Goal: Information Seeking & Learning: Learn about a topic

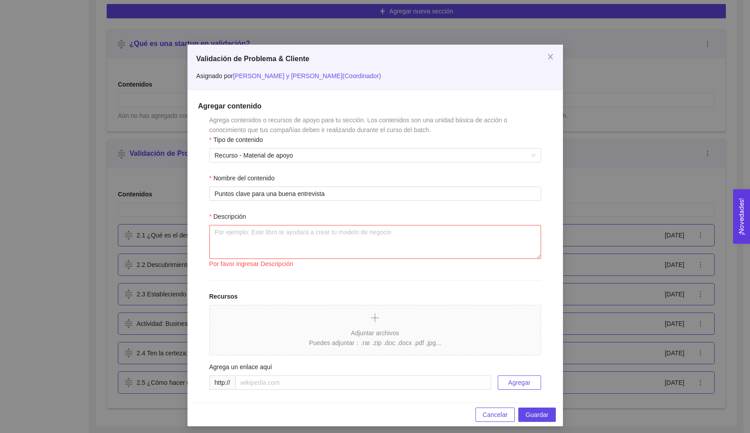
scroll to position [4, 0]
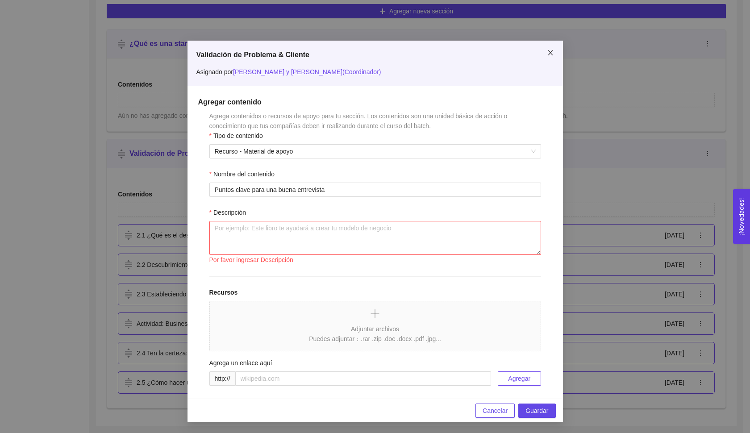
click at [547, 54] on icon "close" at bounding box center [550, 52] width 7 height 7
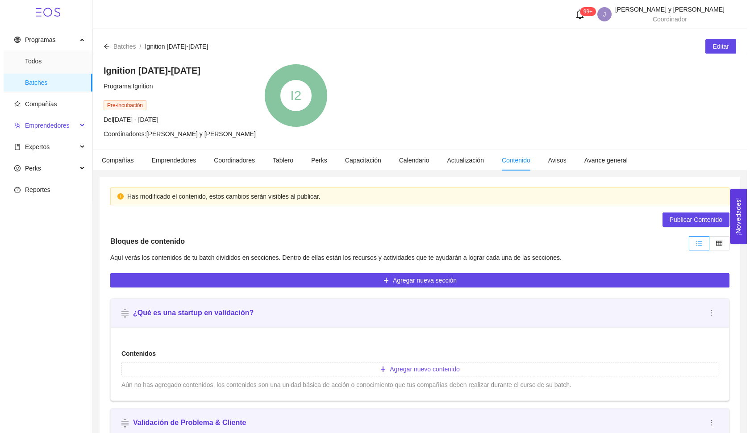
scroll to position [0, 0]
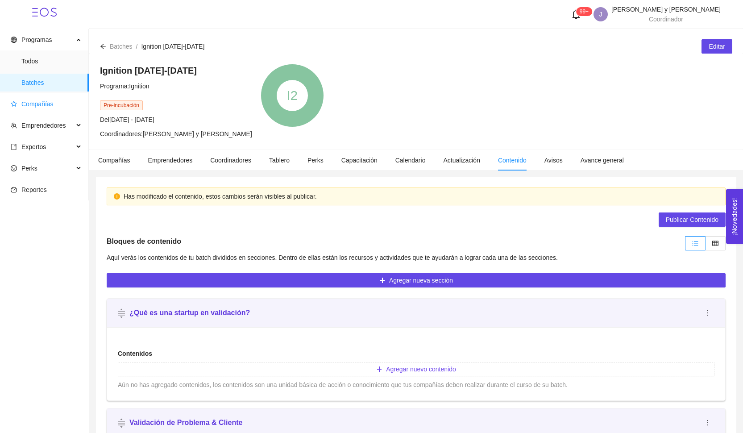
click at [38, 105] on span "Compañías" at bounding box center [37, 103] width 32 height 7
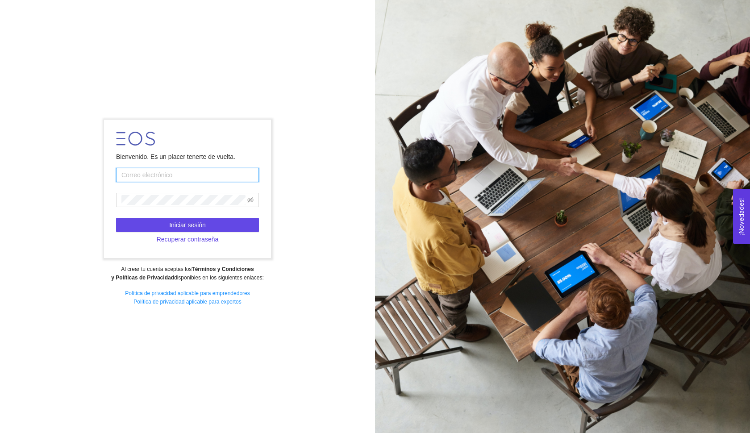
type input "[EMAIL_ADDRESS][DOMAIN_NAME]"
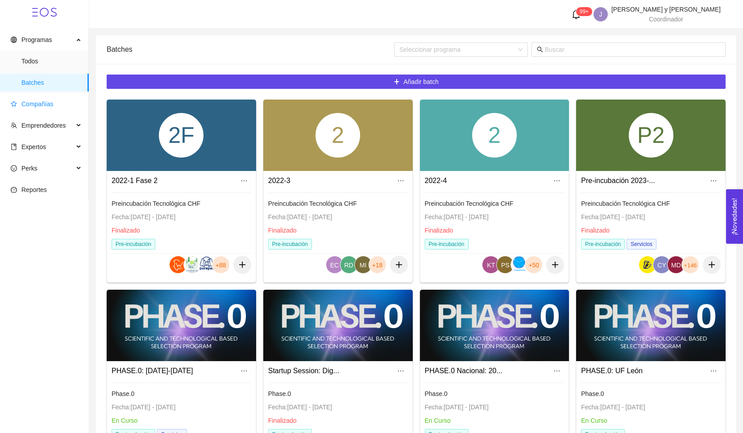
click at [45, 113] on span "Compañías" at bounding box center [46, 104] width 71 height 18
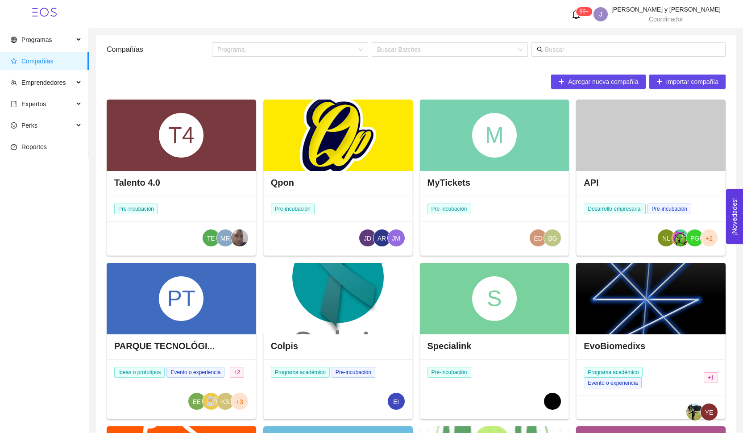
click at [568, 58] on div "Programa Buscar Batches" at bounding box center [469, 49] width 514 height 29
click at [569, 55] on span at bounding box center [628, 49] width 194 height 14
click at [560, 53] on input "text" at bounding box center [632, 50] width 175 height 10
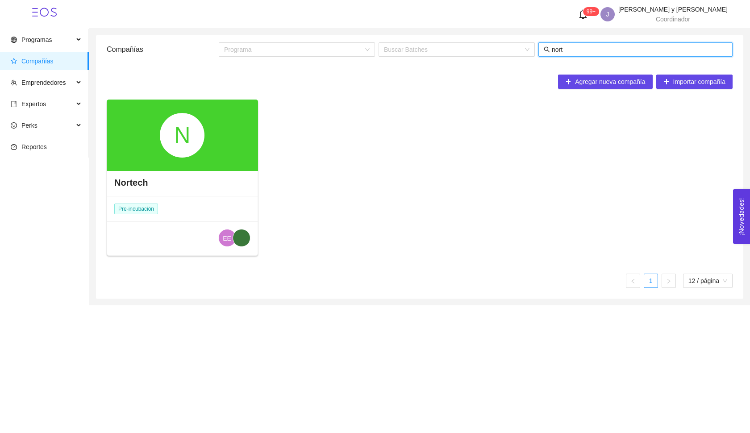
type input "nort"
click at [182, 113] on div "N" at bounding box center [182, 135] width 45 height 45
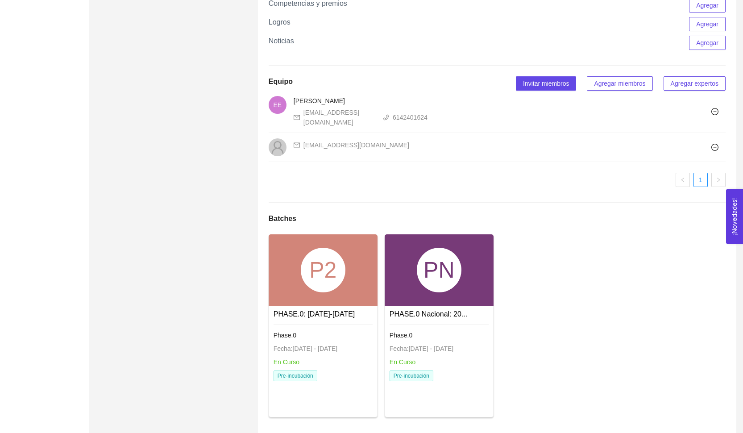
scroll to position [517, 0]
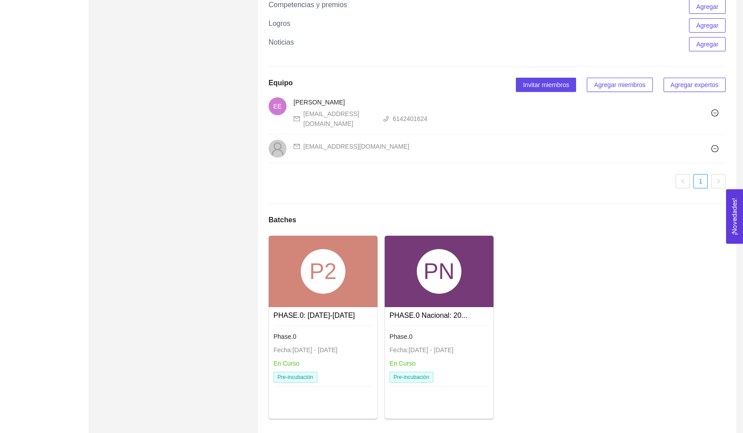
click at [410, 271] on div "PN" at bounding box center [439, 271] width 109 height 71
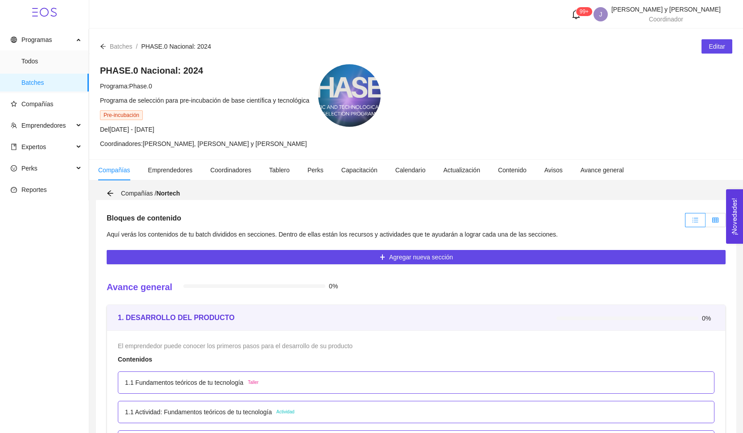
click at [714, 216] on span at bounding box center [715, 219] width 6 height 7
click at [705, 222] on input "radio" at bounding box center [705, 222] width 0 height 0
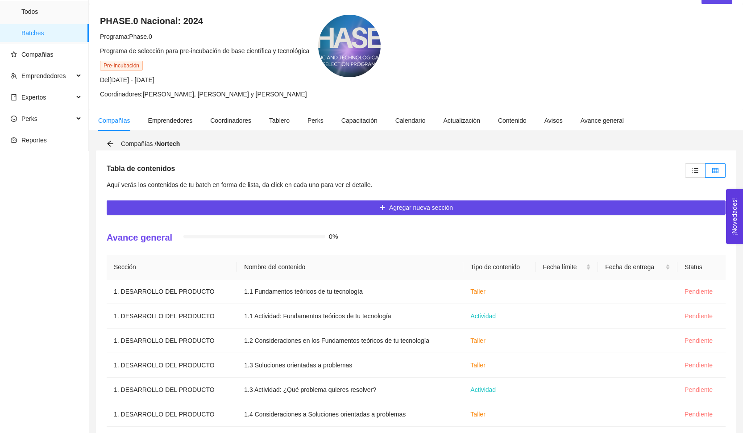
scroll to position [21, 0]
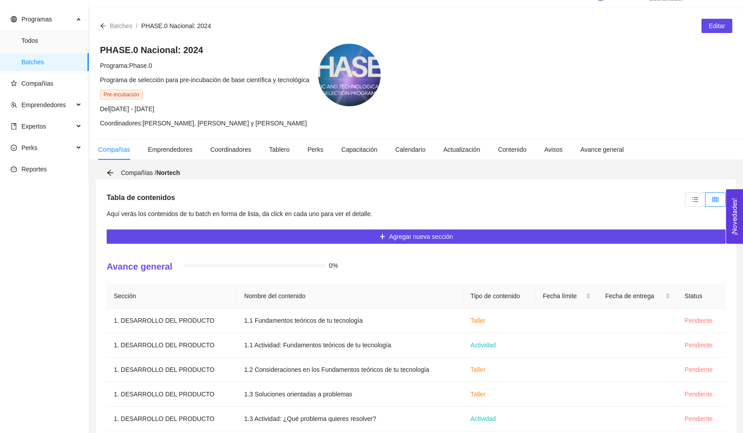
click at [101, 25] on icon "arrow-left" at bounding box center [103, 26] width 6 height 6
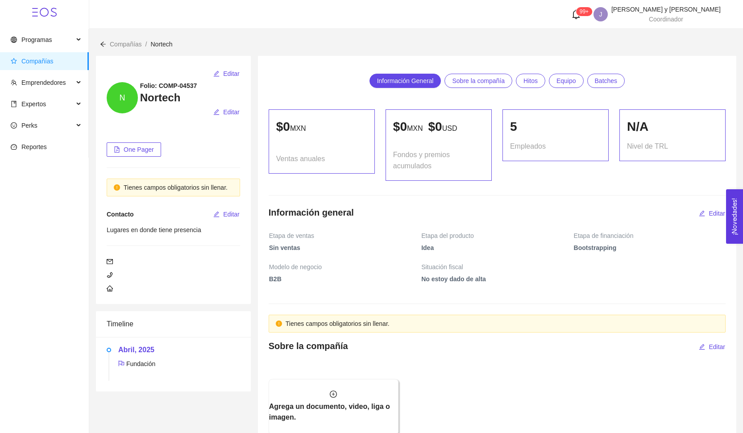
click at [54, 61] on span "Compañías" at bounding box center [46, 61] width 71 height 18
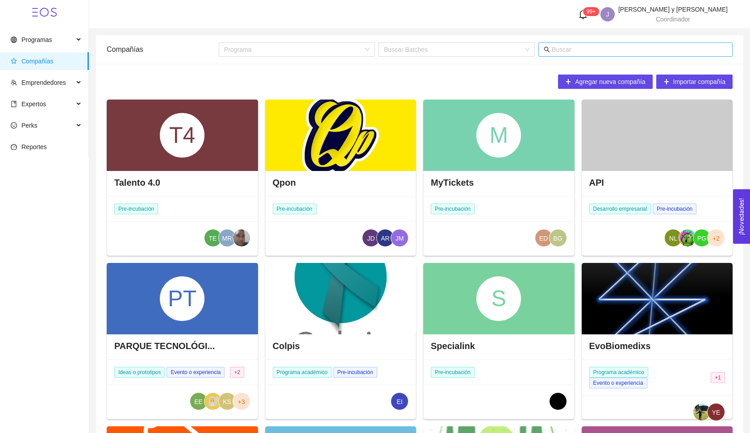
click at [567, 49] on input "text" at bounding box center [639, 50] width 175 height 10
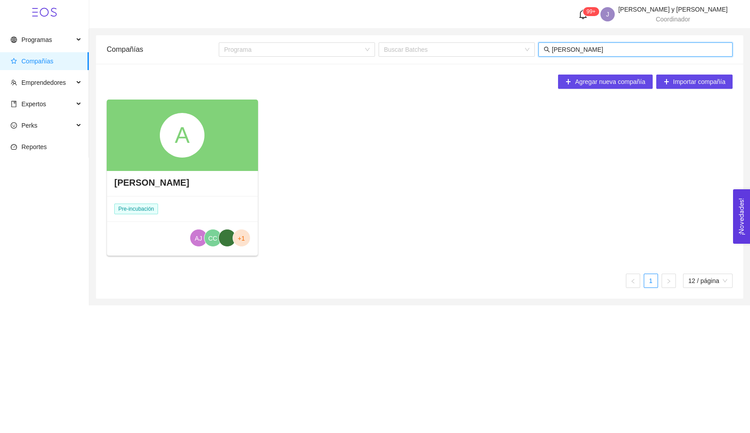
type input "[PERSON_NAME]"
click at [166, 141] on div "A" at bounding box center [182, 135] width 45 height 45
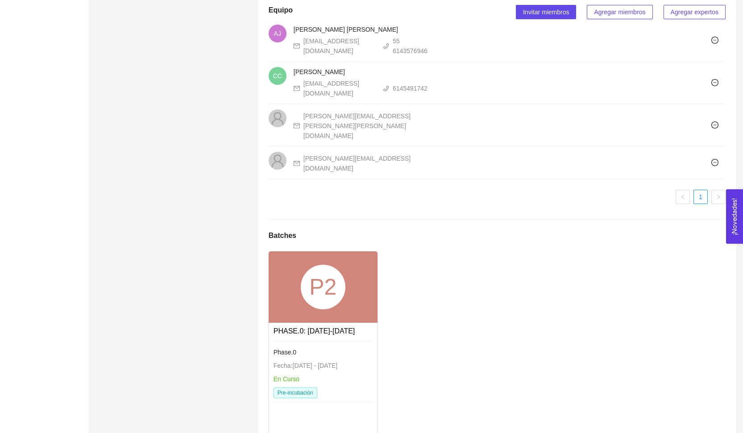
scroll to position [571, 0]
click at [340, 269] on div "P2" at bounding box center [323, 287] width 45 height 45
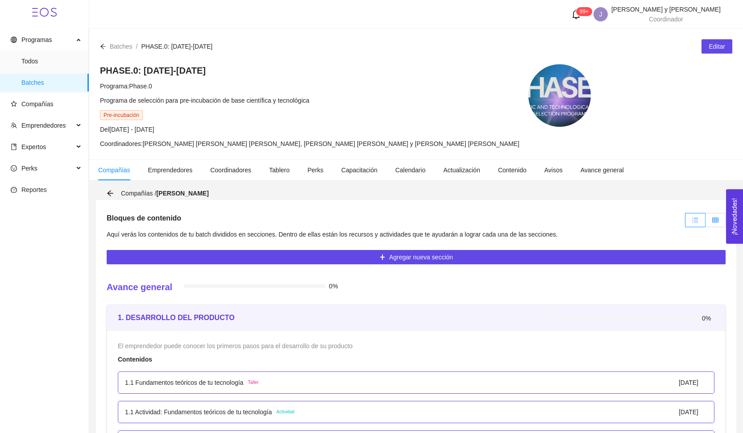
click at [709, 223] on label at bounding box center [715, 220] width 20 height 14
click at [705, 222] on input "radio" at bounding box center [705, 222] width 0 height 0
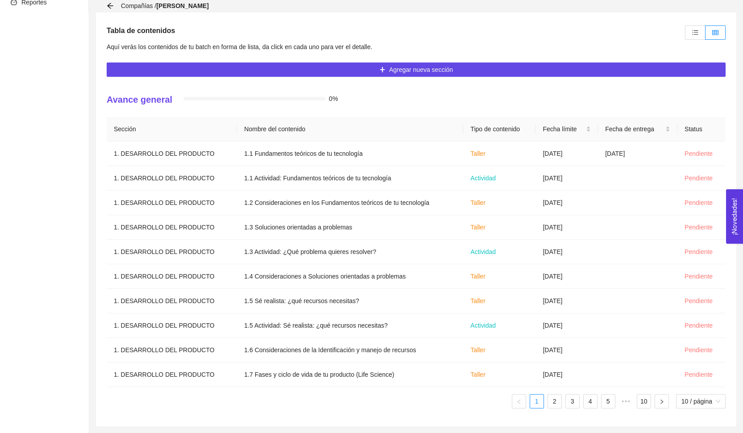
scroll to position [187, 0]
click at [556, 412] on div "Sección Nombre del contenido Tipo de contenido Fecha límite Fecha de entrega St…" at bounding box center [416, 266] width 619 height 299
click at [556, 404] on link "2" at bounding box center [554, 400] width 13 height 13
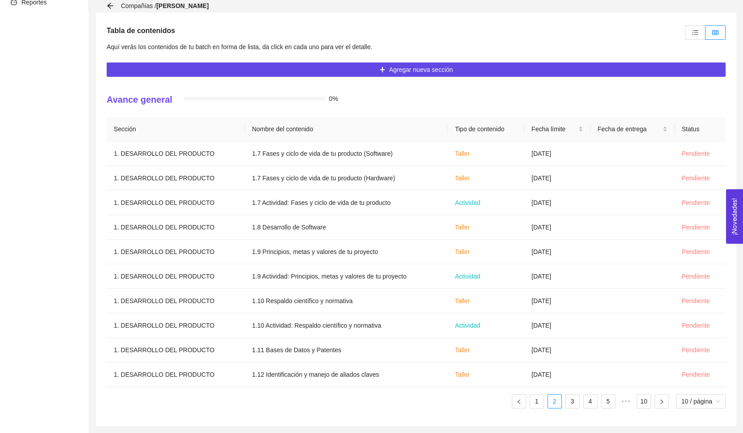
click at [580, 404] on ul "1 2 3 4 5 ••• 10 10 / página" at bounding box center [416, 401] width 619 height 14
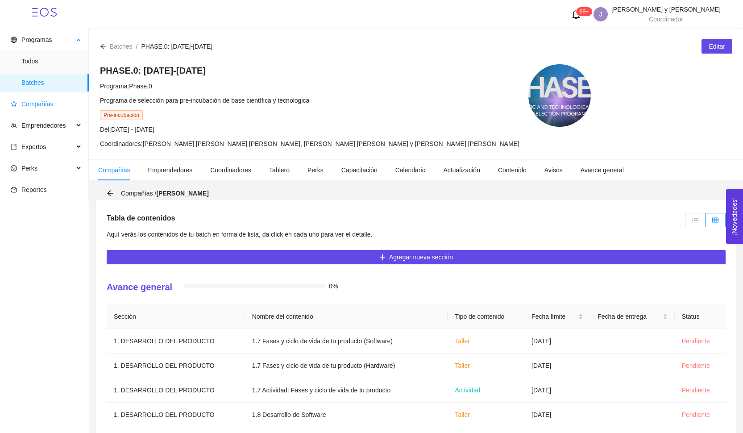
scroll to position [0, 0]
click at [47, 101] on span "Compañías" at bounding box center [37, 103] width 32 height 7
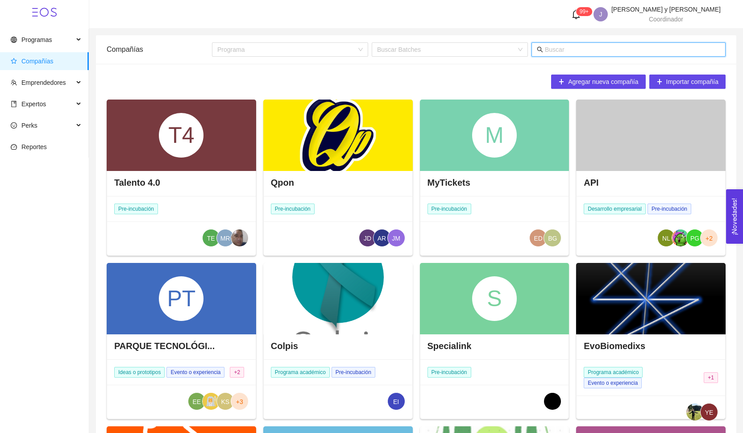
click at [618, 48] on input "text" at bounding box center [632, 50] width 175 height 10
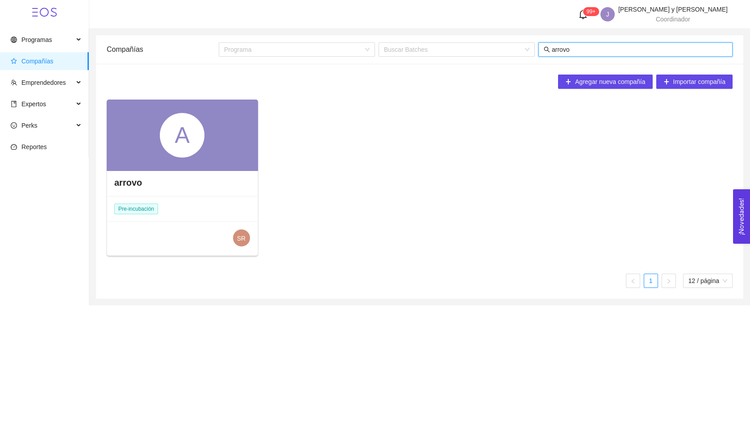
type input "arrovo"
click at [195, 123] on div "A" at bounding box center [182, 135] width 45 height 45
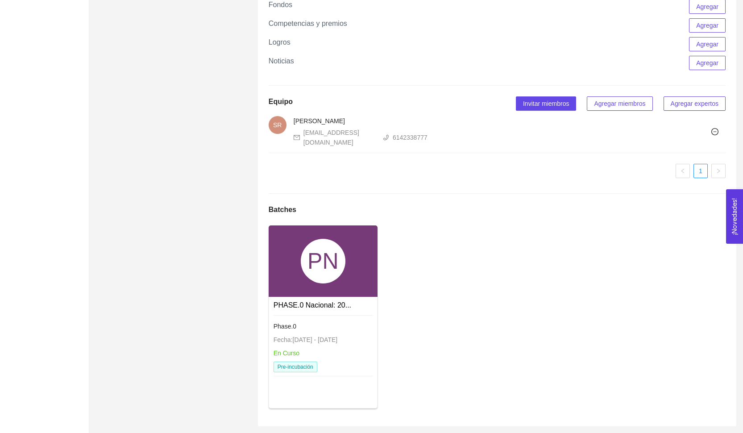
scroll to position [743, 0]
click at [318, 273] on div "PN" at bounding box center [323, 261] width 45 height 45
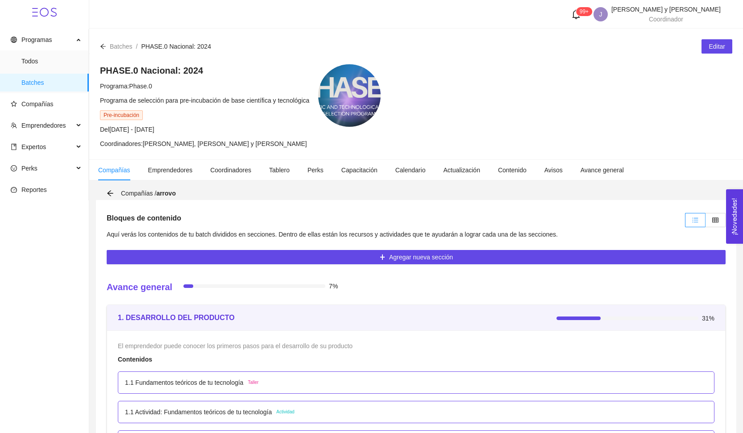
click at [712, 218] on icon "table" at bounding box center [715, 219] width 6 height 5
click at [705, 222] on input "radio" at bounding box center [705, 222] width 0 height 0
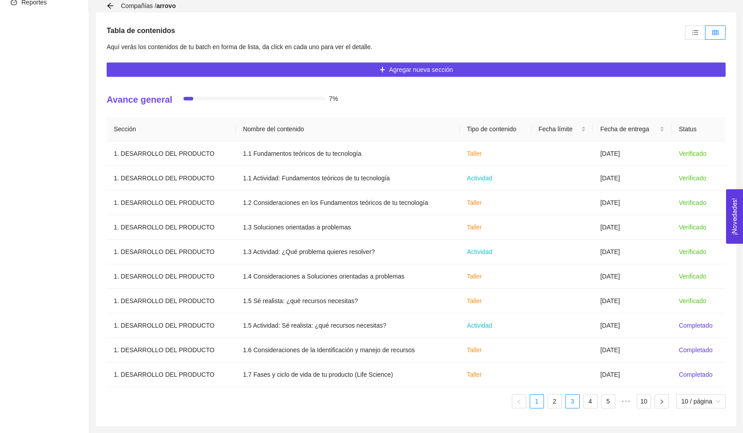
scroll to position [187, 0]
click at [569, 403] on link "3" at bounding box center [572, 400] width 13 height 13
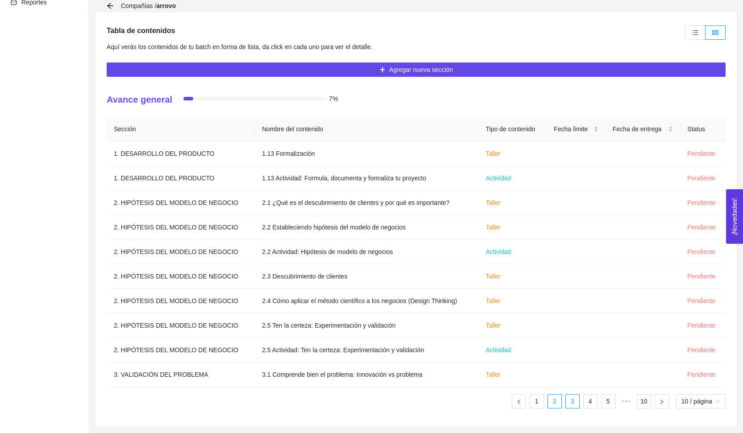
click at [556, 404] on link "2" at bounding box center [554, 400] width 13 height 13
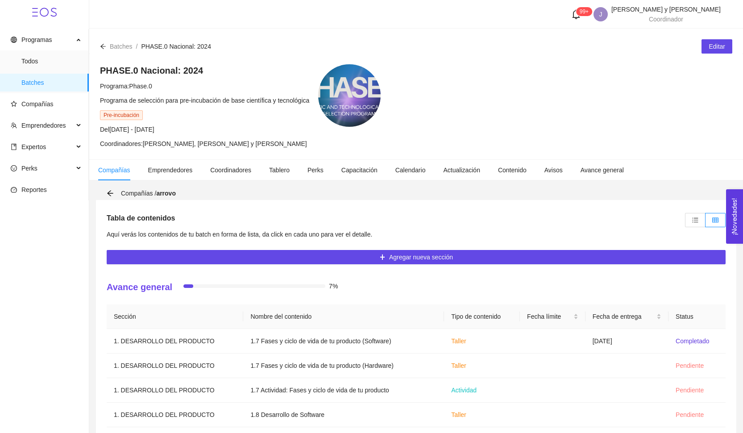
scroll to position [0, 0]
click at [29, 99] on span "Compañías" at bounding box center [46, 104] width 71 height 18
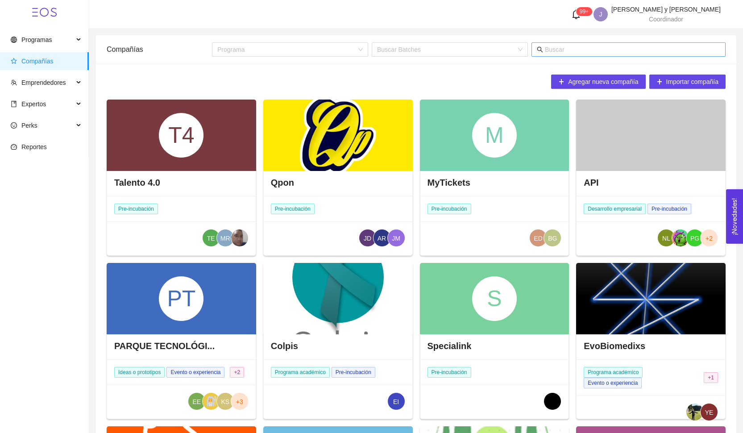
click at [575, 51] on input "text" at bounding box center [632, 50] width 175 height 10
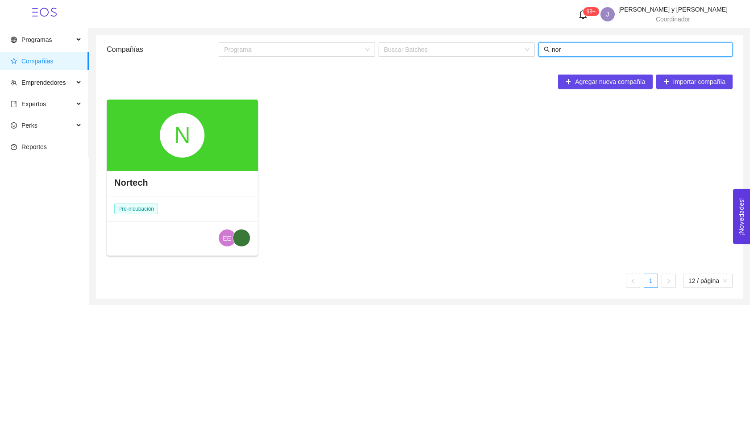
type input "nor"
click at [207, 137] on div "N" at bounding box center [182, 135] width 151 height 71
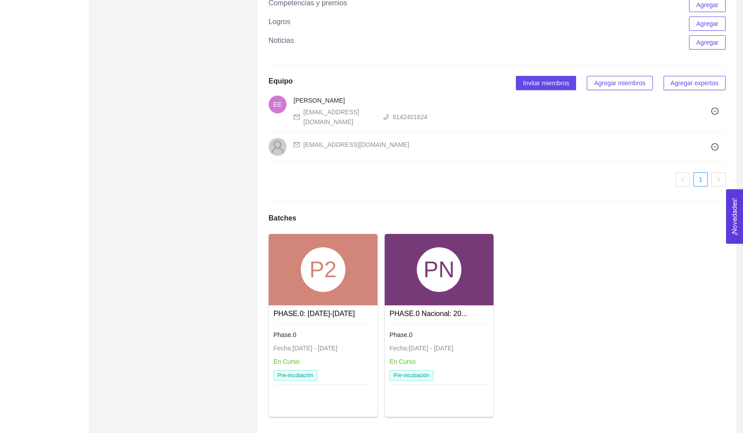
scroll to position [517, 0]
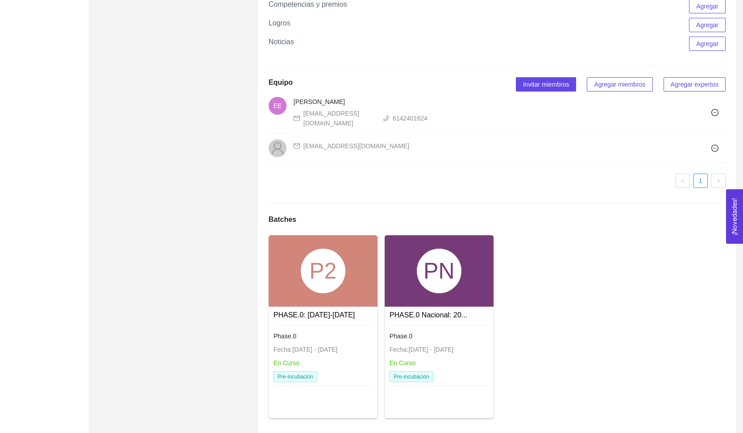
click at [448, 271] on div "PN" at bounding box center [439, 271] width 45 height 45
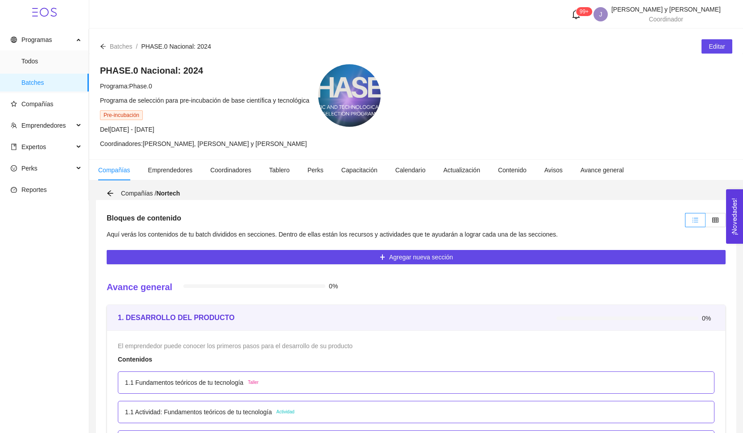
click at [106, 192] on div "Compañías / Nortech" at bounding box center [416, 193] width 640 height 13
click at [110, 192] on icon "arrow-left" at bounding box center [110, 193] width 7 height 7
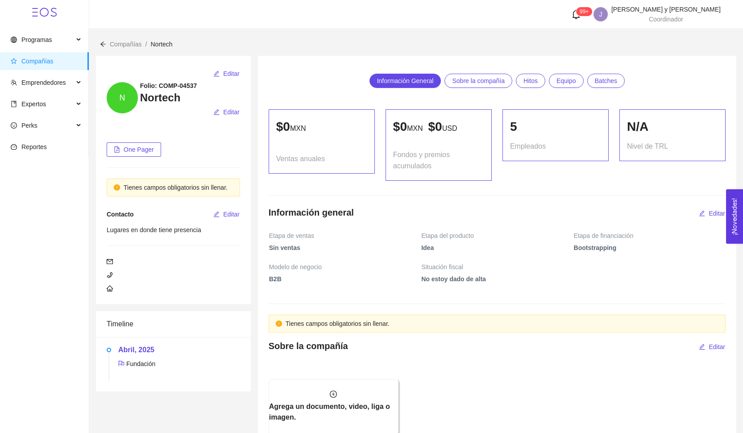
scroll to position [462, 0]
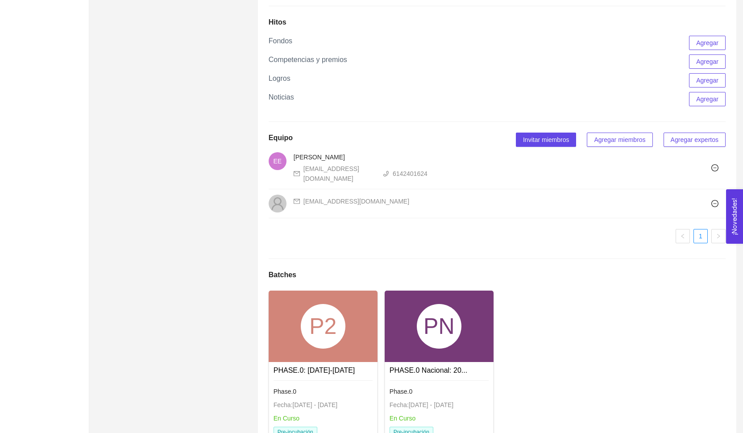
click at [323, 380] on div "Phase.0 Fecha: [DATE] - [DATE] En Curso Pre-incubación" at bounding box center [323, 411] width 99 height 63
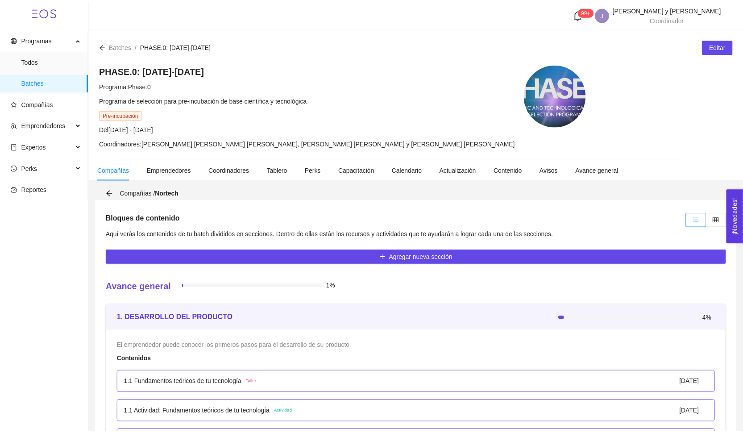
scroll to position [19, 0]
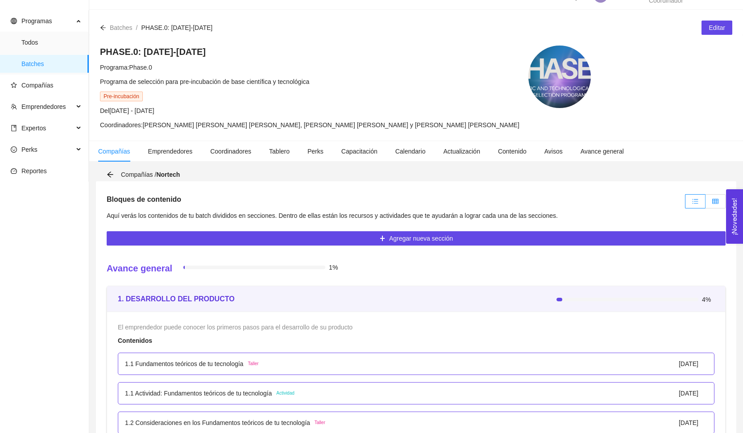
click at [716, 204] on icon "table" at bounding box center [715, 201] width 6 height 6
click at [705, 203] on input "radio" at bounding box center [705, 203] width 0 height 0
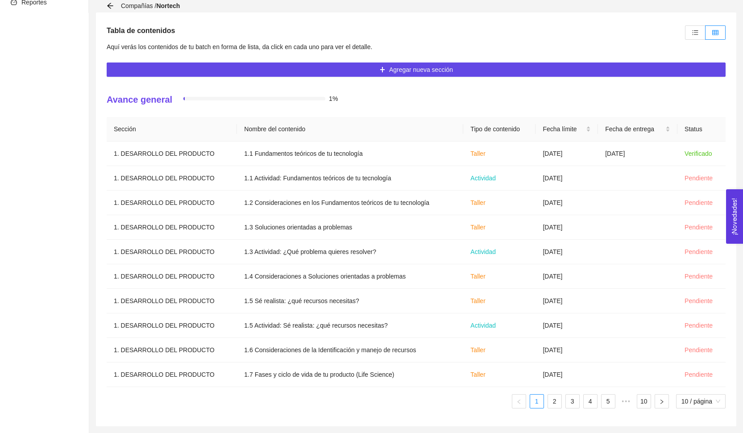
scroll to position [187, 0]
click at [542, 409] on div "Sección Nombre del contenido Tipo de contenido Fecha límite Fecha de entrega St…" at bounding box center [416, 266] width 619 height 299
click at [548, 409] on div "Sección Nombre del contenido Tipo de contenido Fecha límite Fecha de entrega St…" at bounding box center [416, 266] width 619 height 299
click at [553, 403] on link "2" at bounding box center [554, 400] width 13 height 13
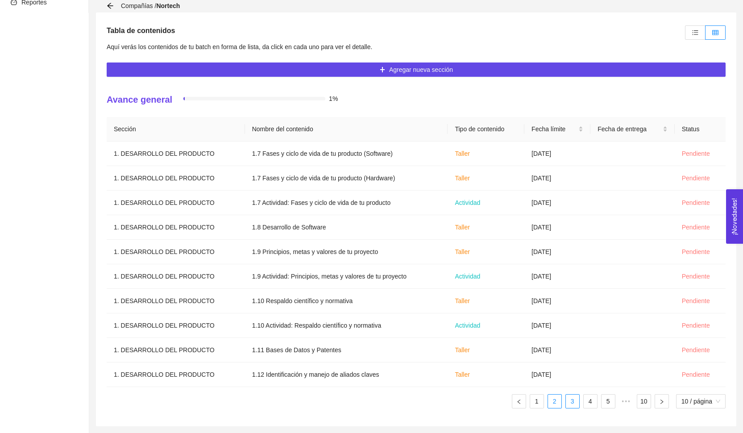
click at [576, 403] on link "3" at bounding box center [572, 400] width 13 height 13
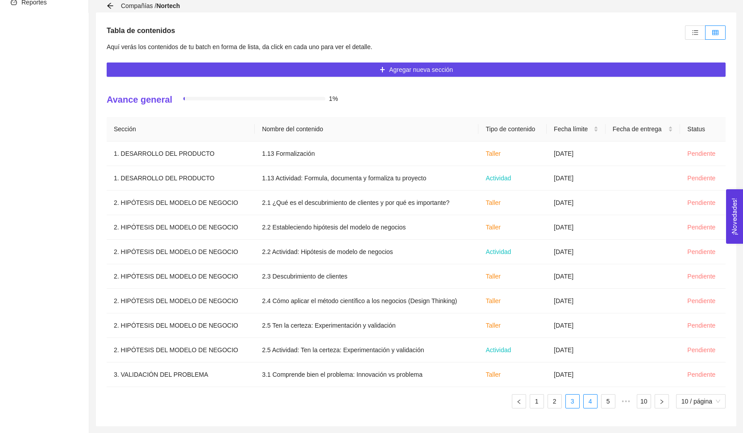
click at [592, 405] on link "4" at bounding box center [590, 400] width 13 height 13
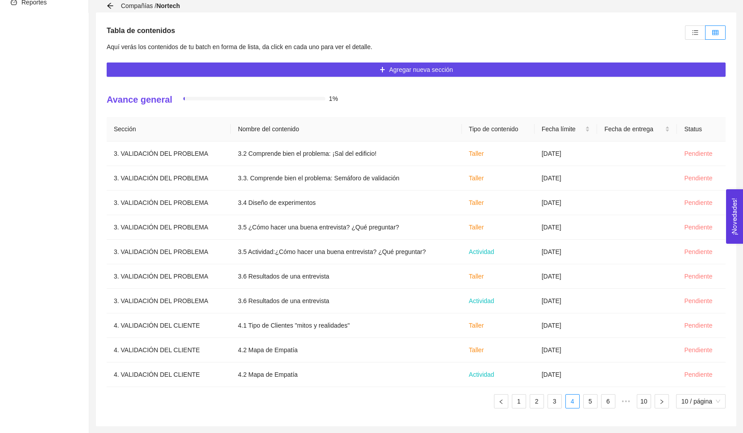
click at [597, 405] on ul "1 2 3 4 5 6 ••• 10 10 / página" at bounding box center [416, 401] width 619 height 14
